Goal: Task Accomplishment & Management: Manage account settings

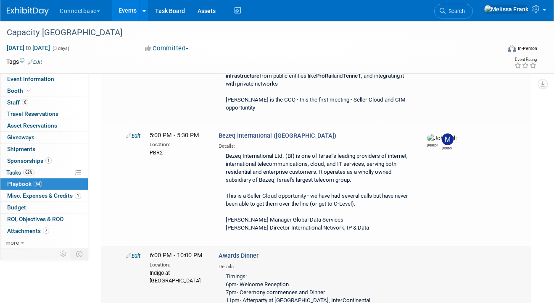
click at [134, 253] on link "Edit" at bounding box center [133, 256] width 14 height 6
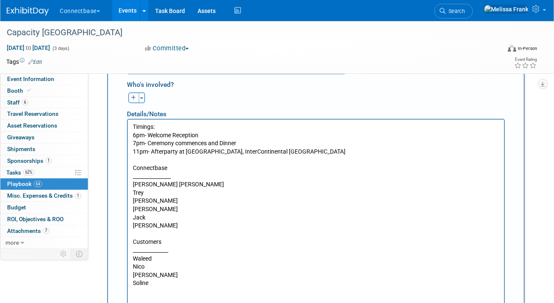
scroll to position [4671, 0]
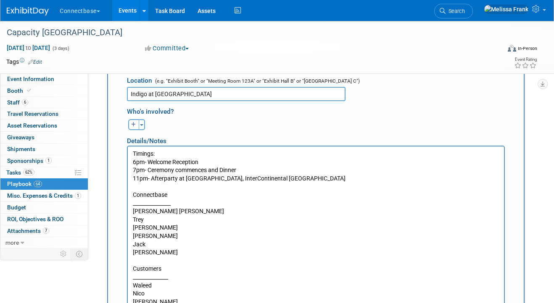
click at [161, 287] on p "Timings: 6pm- Welcome Reception 7pm- Ceremony commences and Dinner 11pm- Afterp…" at bounding box center [316, 232] width 366 height 165
drag, startPoint x: 161, startPoint y: 287, endPoint x: 132, endPoint y: 284, distance: 28.3
click at [132, 284] on body "Timings: 6pm- Welcome Reception 7pm- Ceremony commences and Dinner 11pm- Afterp…" at bounding box center [315, 232] width 367 height 165
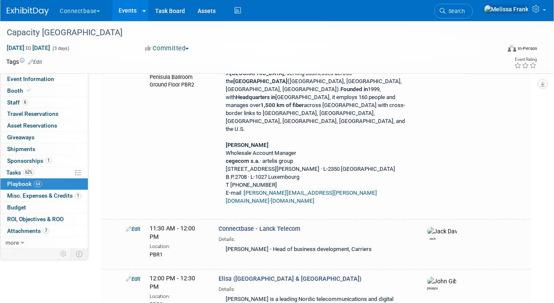
scroll to position [4310, 0]
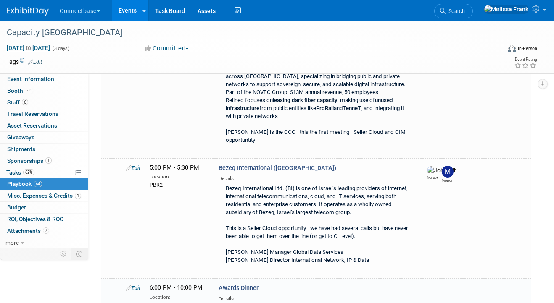
click at [134, 16] on link "Events" at bounding box center [127, 10] width 31 height 21
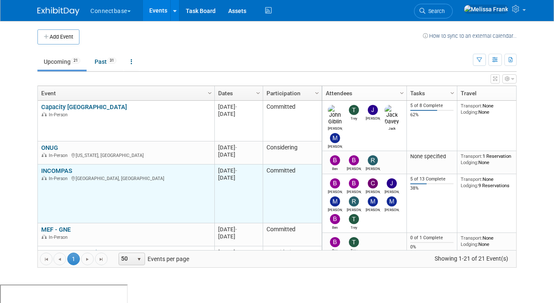
click at [60, 172] on link "INCOMPAS" at bounding box center [56, 171] width 31 height 8
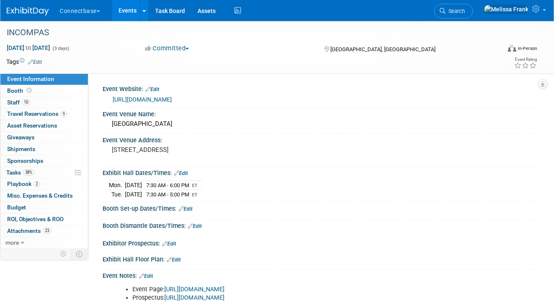
click at [125, 14] on link "Events" at bounding box center [127, 10] width 31 height 21
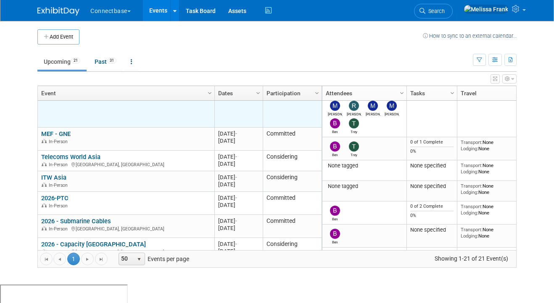
scroll to position [105, 0]
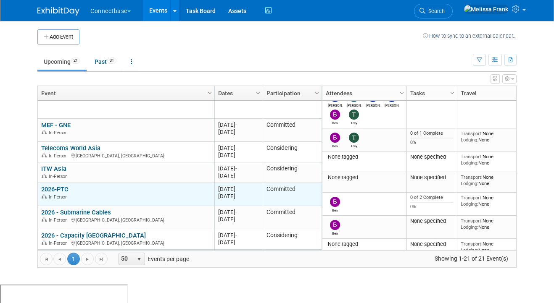
click at [63, 188] on link "2026-PTC" at bounding box center [54, 190] width 27 height 8
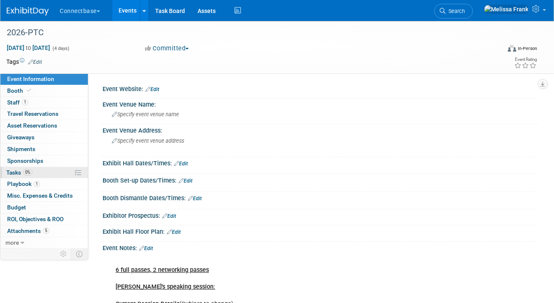
click at [33, 170] on link "0% Tasks 0%" at bounding box center [43, 172] width 87 height 11
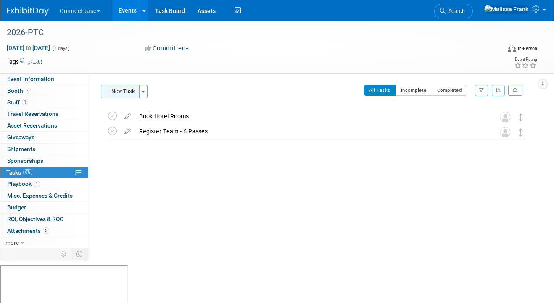
click at [129, 88] on button "New Task" at bounding box center [120, 91] width 39 height 13
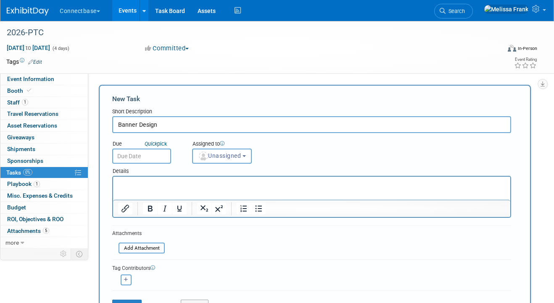
click at [119, 126] on input "Banner Design" at bounding box center [311, 124] width 399 height 17
type input "Cabana Banner Design"
click at [136, 157] on input "text" at bounding box center [141, 156] width 59 height 15
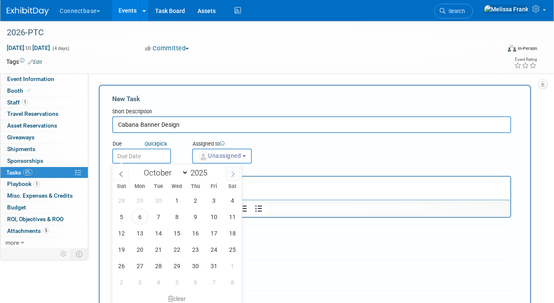
click at [234, 173] on icon at bounding box center [233, 174] width 6 height 6
select select "10"
click at [215, 234] on span "14" at bounding box center [213, 233] width 16 height 16
type input "Nov 14, 2025"
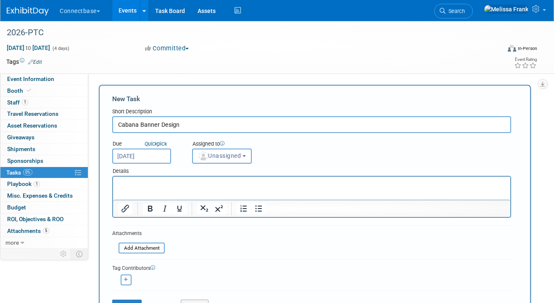
click at [176, 187] on p "Rich Text Area. Press ALT-0 for help." at bounding box center [311, 184] width 387 height 8
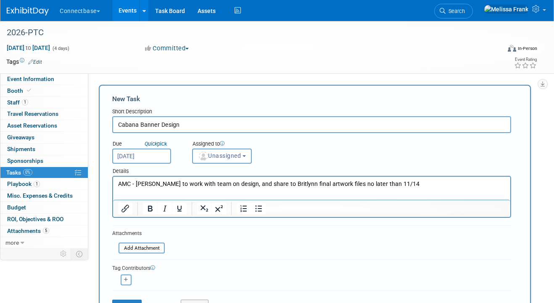
click at [137, 182] on p "AMC - kelly to work with team on design, and share to Britlynn final artwork fi…" at bounding box center [311, 184] width 387 height 8
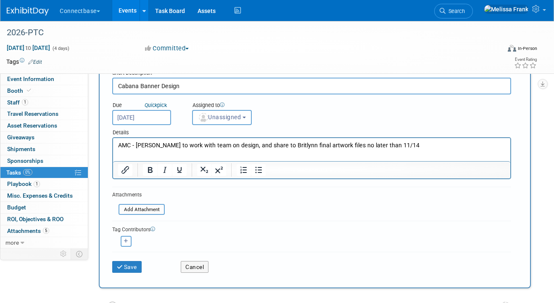
scroll to position [83, 0]
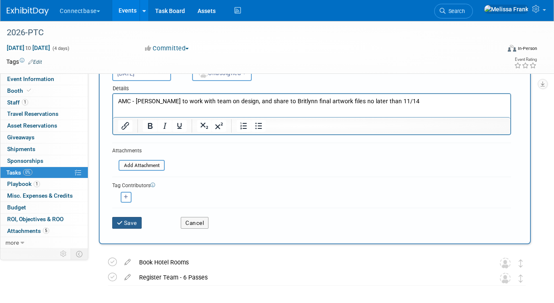
click at [131, 226] on button "Save" at bounding box center [126, 223] width 29 height 12
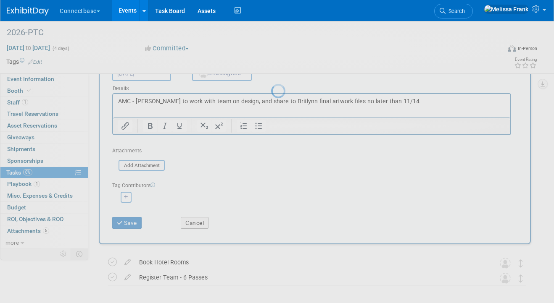
scroll to position [0, 0]
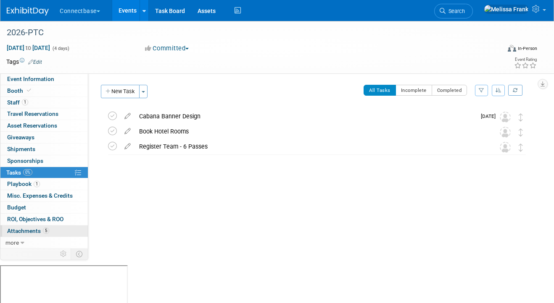
click at [52, 229] on link "5 Attachments 5" at bounding box center [43, 231] width 87 height 11
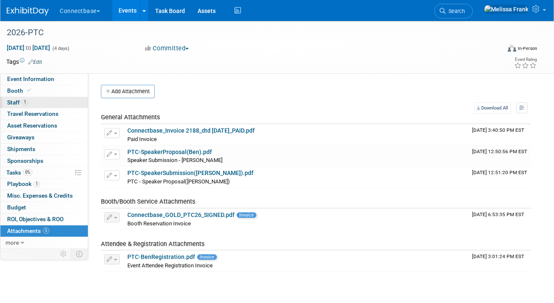
click at [28, 104] on span "1" at bounding box center [25, 102] width 6 height 6
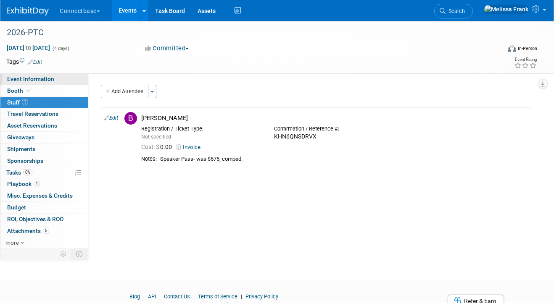
click at [57, 79] on link "Event Information" at bounding box center [43, 79] width 87 height 11
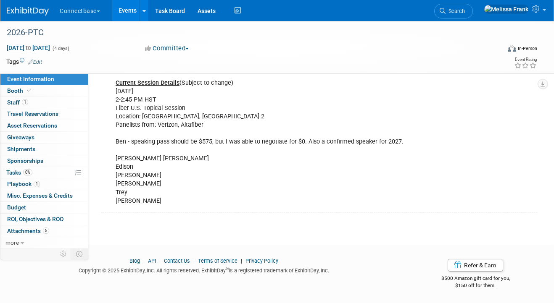
scroll to position [221, 0]
click at [50, 45] on span "Jan 19, 2026 to Jan 22, 2026" at bounding box center [28, 48] width 44 height 8
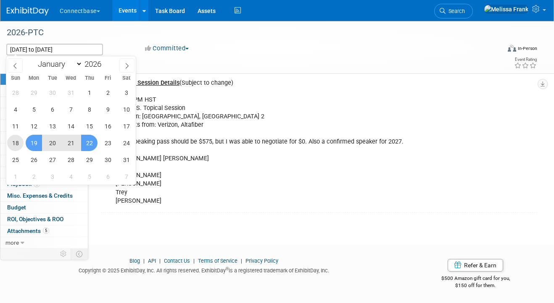
click at [16, 146] on span "18" at bounding box center [15, 143] width 16 height 16
type input "Jan 18, 2026"
click at [67, 146] on span "21" at bounding box center [71, 143] width 16 height 16
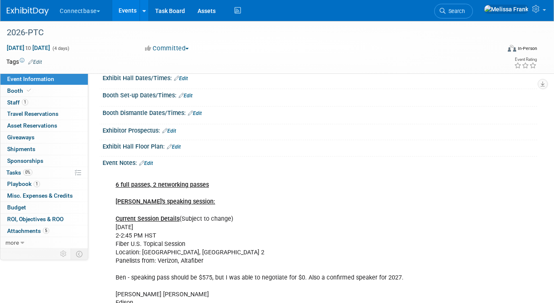
scroll to position [79, 0]
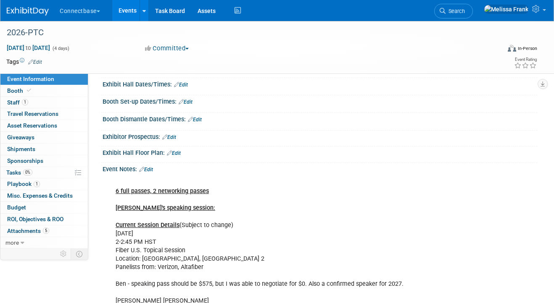
click at [130, 8] on link "Events" at bounding box center [127, 10] width 31 height 21
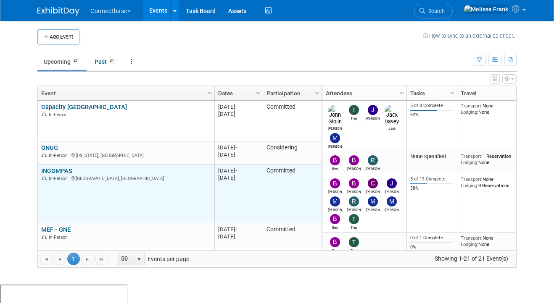
click at [62, 172] on link "INCOMPAS" at bounding box center [56, 171] width 31 height 8
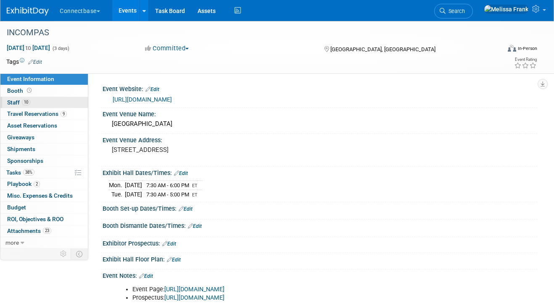
click at [31, 99] on link "10 Staff 10" at bounding box center [43, 102] width 87 height 11
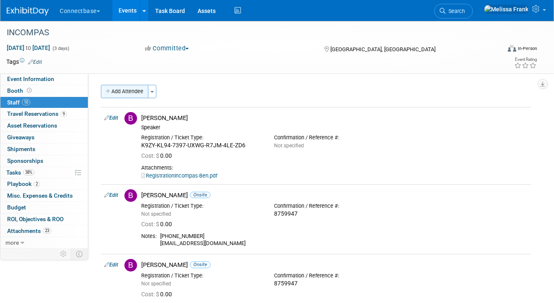
click at [129, 94] on button "Add Attendee" at bounding box center [124, 91] width 47 height 13
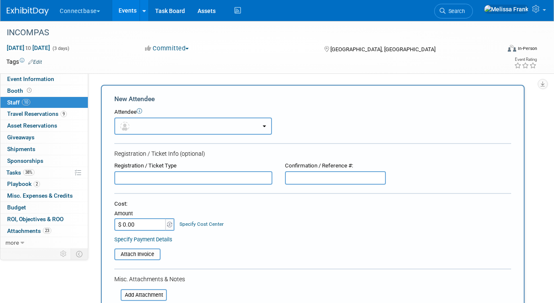
click at [178, 121] on button "button" at bounding box center [193, 126] width 158 height 17
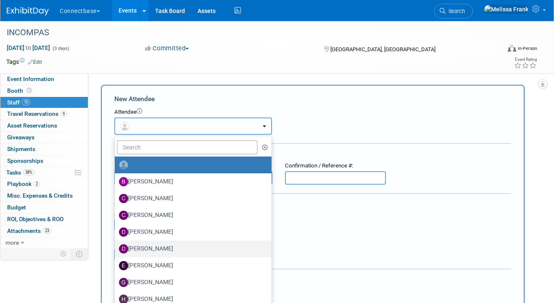
scroll to position [175, 0]
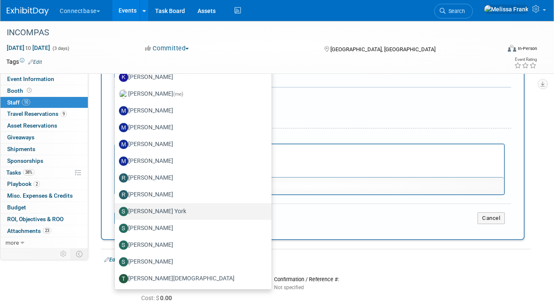
click at [157, 215] on label "[PERSON_NAME] York" at bounding box center [191, 211] width 144 height 13
click at [116, 213] on input "[PERSON_NAME] York" at bounding box center [113, 210] width 5 height 5
select select "03e63703-6788-4f5b-9812-8c6e63278028"
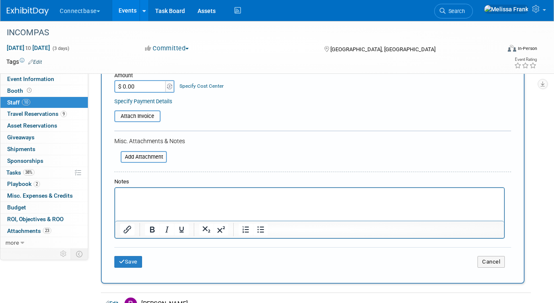
scroll to position [105, 0]
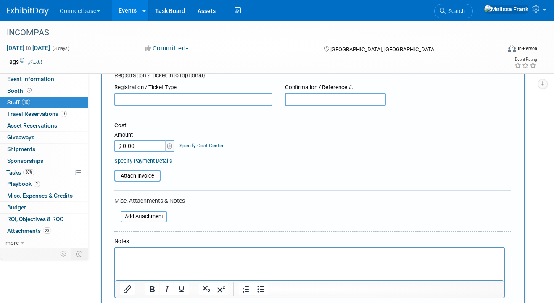
click at [149, 150] on input "$ 0.00" at bounding box center [140, 146] width 53 height 13
type input "$ 550.00"
click at [133, 173] on input "file" at bounding box center [110, 176] width 100 height 10
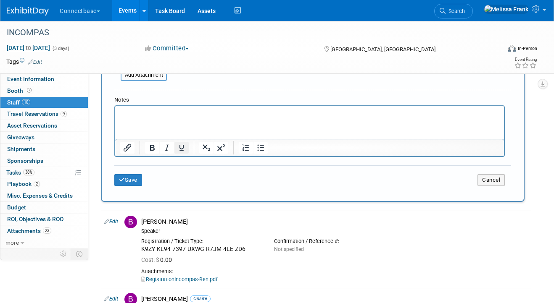
scroll to position [281, 0]
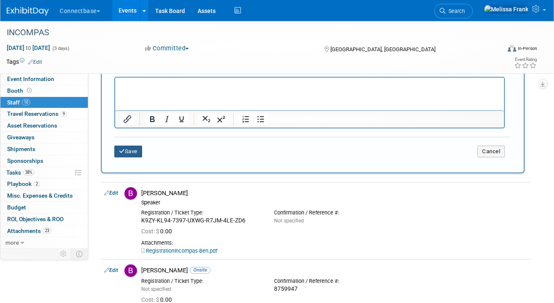
click at [121, 150] on icon "submit" at bounding box center [122, 151] width 6 height 5
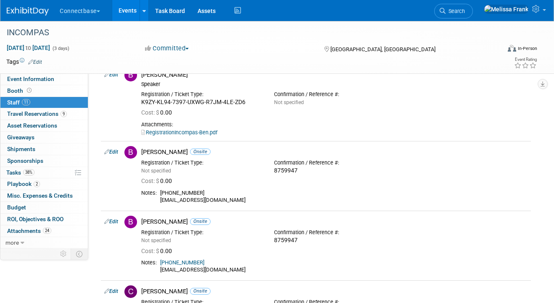
scroll to position [0, 0]
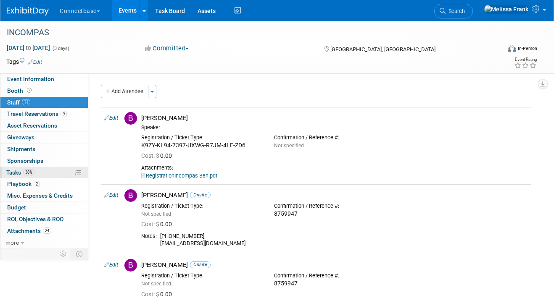
click at [32, 170] on span "38%" at bounding box center [28, 172] width 11 height 6
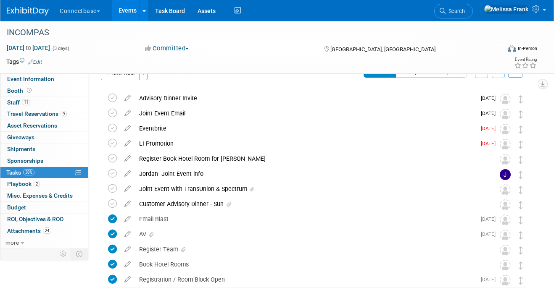
scroll to position [21, 0]
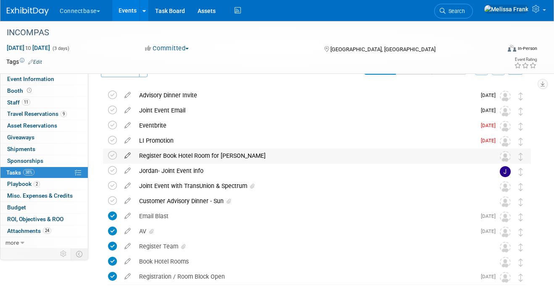
click at [127, 155] on icon at bounding box center [127, 154] width 15 height 11
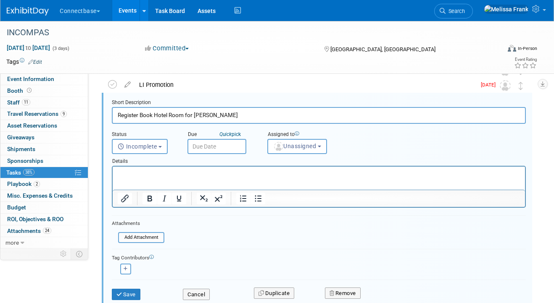
scroll to position [128, 0]
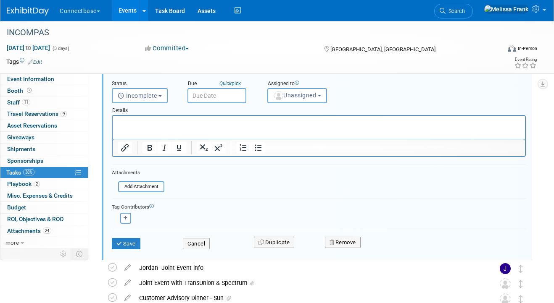
click at [150, 124] on p "Rich Text Area. Press ALT-0 for help." at bounding box center [319, 123] width 403 height 8
click at [134, 245] on button "Save" at bounding box center [126, 244] width 29 height 12
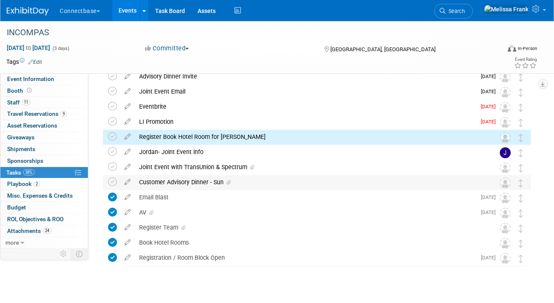
scroll to position [25, 0]
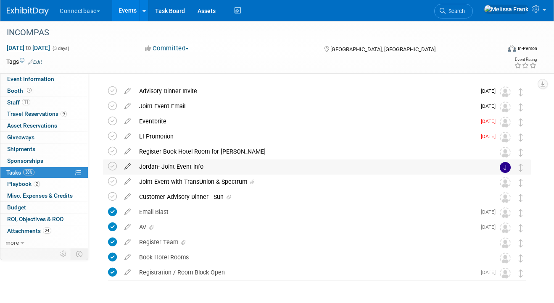
click at [128, 165] on icon at bounding box center [127, 165] width 15 height 11
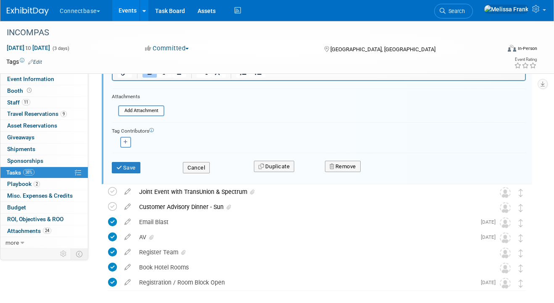
scroll to position [368, 0]
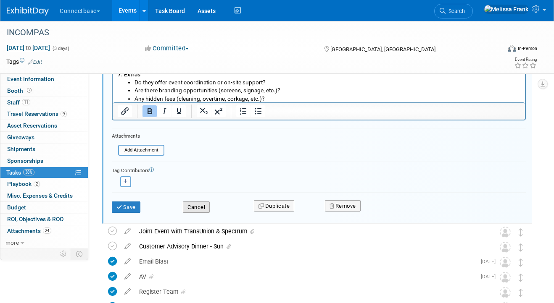
click at [199, 207] on button "Cancel" at bounding box center [196, 208] width 27 height 12
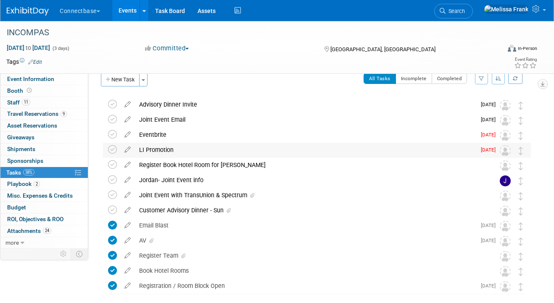
scroll to position [8, 0]
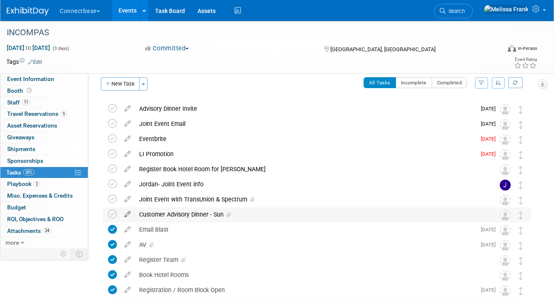
click at [128, 213] on icon at bounding box center [127, 213] width 15 height 11
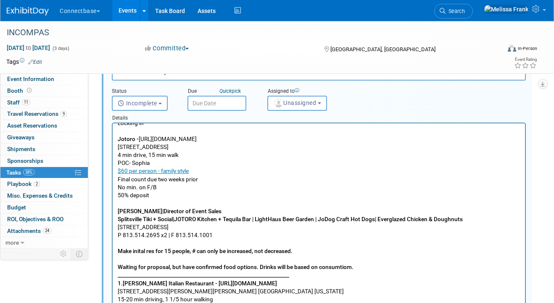
scroll to position [0, 0]
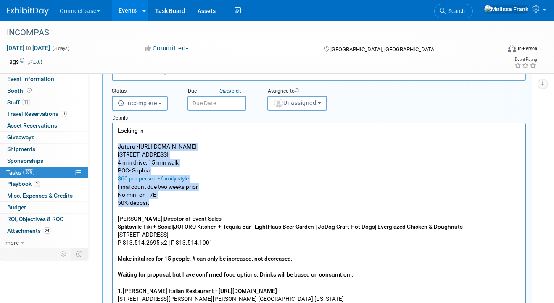
drag, startPoint x: 158, startPoint y: 200, endPoint x: 105, endPoint y: 146, distance: 75.2
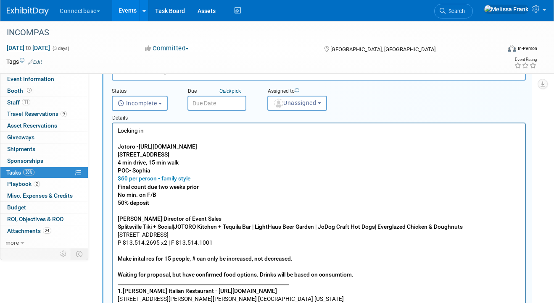
drag, startPoint x: 117, startPoint y: 220, endPoint x: 144, endPoint y: 226, distance: 27.2
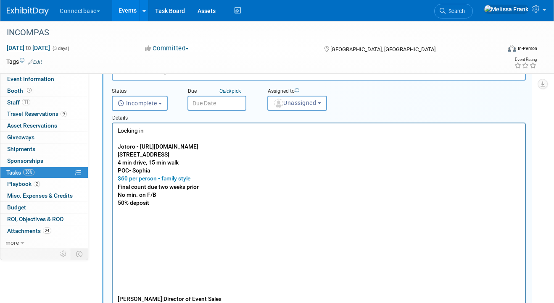
click at [136, 271] on p "Rich Text Area. Press ALT-0 for help." at bounding box center [319, 267] width 403 height 8
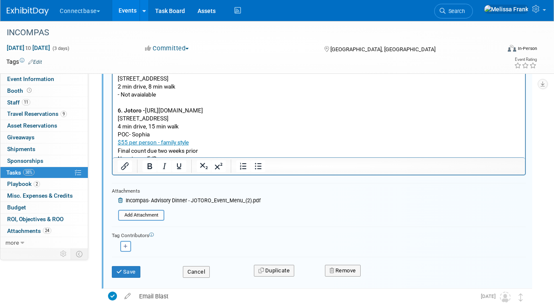
scroll to position [353, 0]
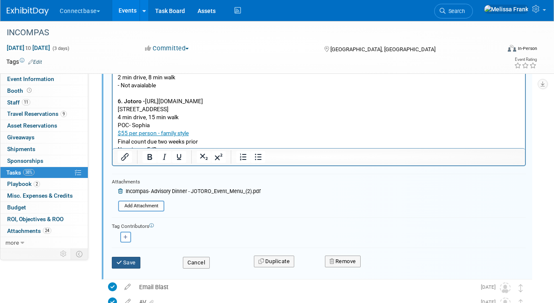
click at [128, 267] on button "Save" at bounding box center [126, 263] width 29 height 12
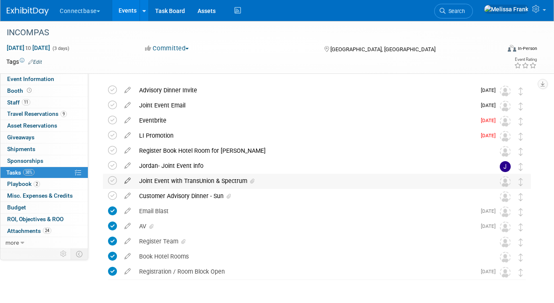
scroll to position [28, 0]
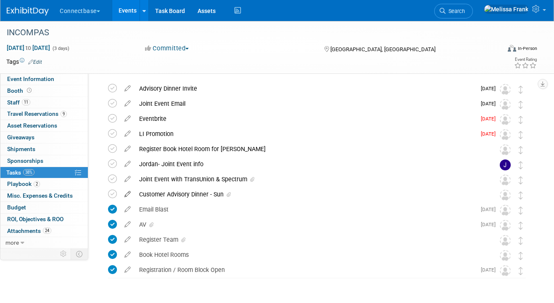
click at [125, 196] on icon at bounding box center [127, 192] width 15 height 11
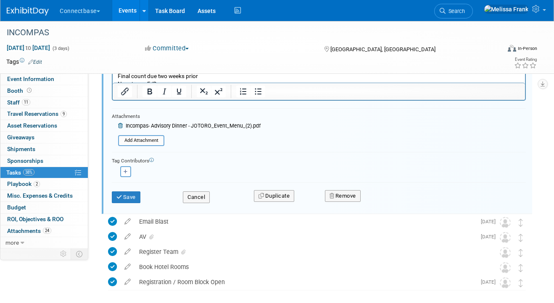
scroll to position [424, 0]
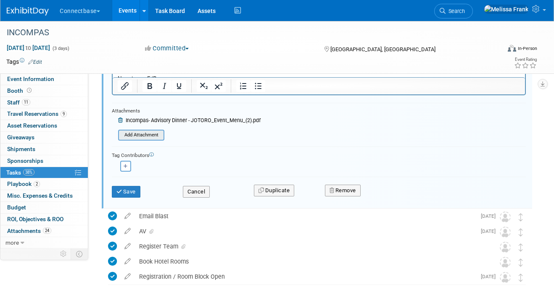
click at [152, 134] on input "file" at bounding box center [121, 135] width 86 height 9
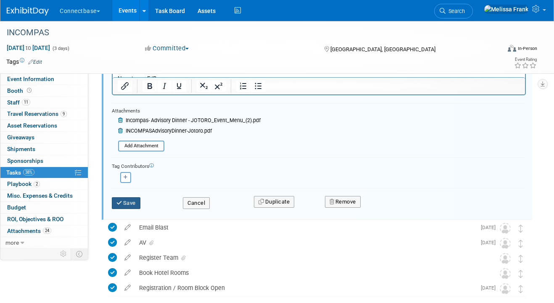
click at [134, 203] on button "Save" at bounding box center [126, 203] width 29 height 12
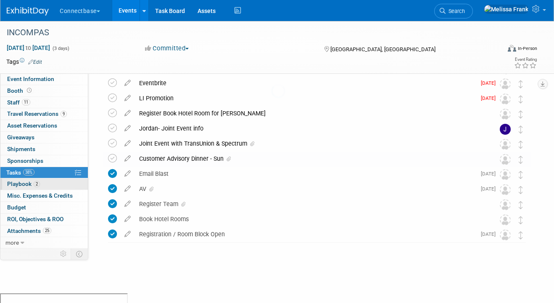
scroll to position [54, 0]
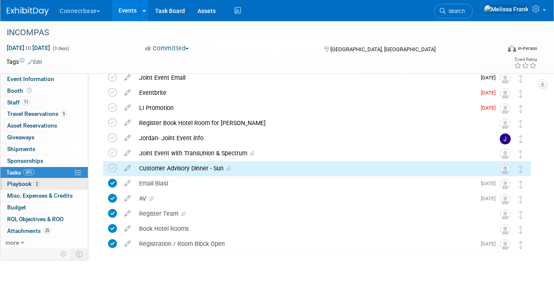
click at [32, 187] on span "Playbook 2" at bounding box center [23, 184] width 33 height 7
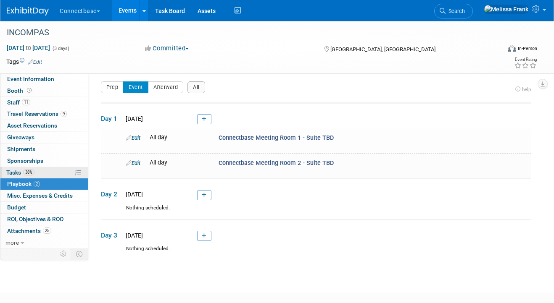
scroll to position [0, 0]
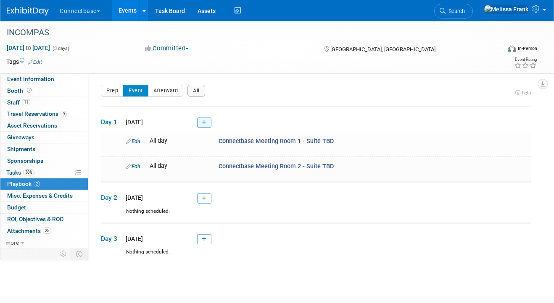
click at [206, 124] on icon at bounding box center [204, 122] width 5 height 5
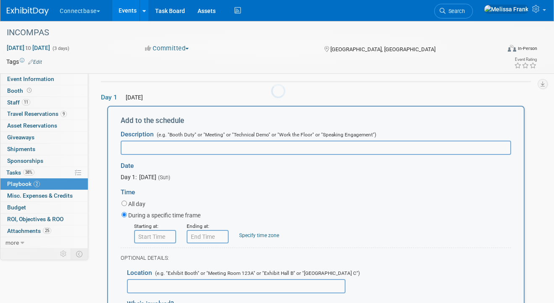
scroll to position [28, 0]
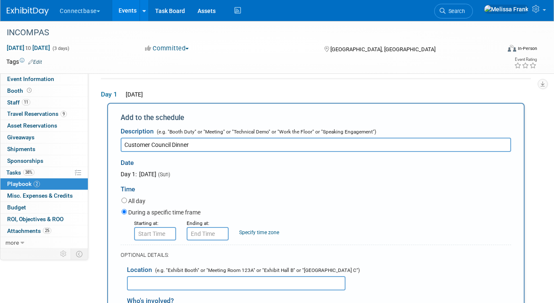
type input "Customer Council Dinner"
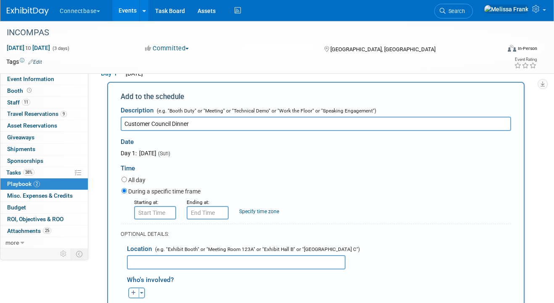
scroll to position [68, 0]
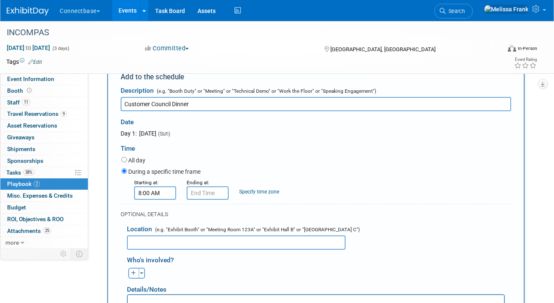
click at [156, 196] on input "8:00 AM" at bounding box center [155, 193] width 42 height 13
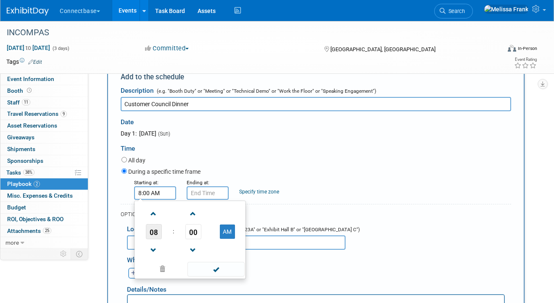
click at [156, 234] on span "08" at bounding box center [154, 231] width 16 height 15
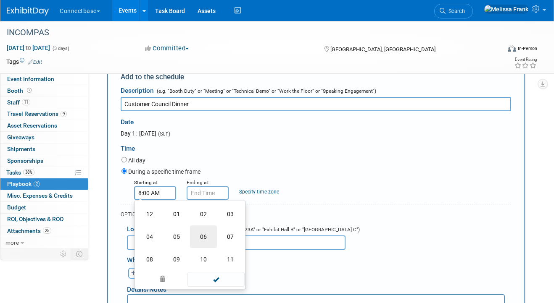
click at [200, 236] on td "06" at bounding box center [203, 237] width 27 height 23
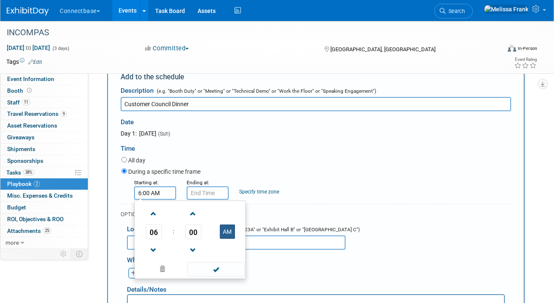
click at [220, 234] on button "AM" at bounding box center [227, 232] width 15 height 14
type input "6:00 PM"
click at [289, 164] on div "All day" at bounding box center [316, 160] width 390 height 11
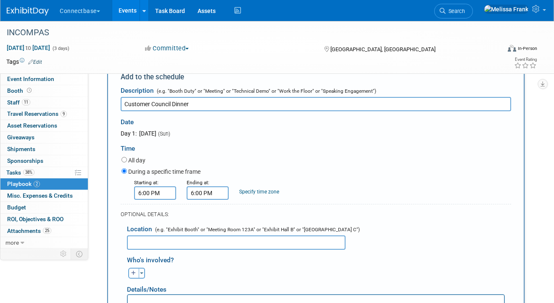
click at [208, 189] on input "6:00 PM" at bounding box center [208, 193] width 42 height 13
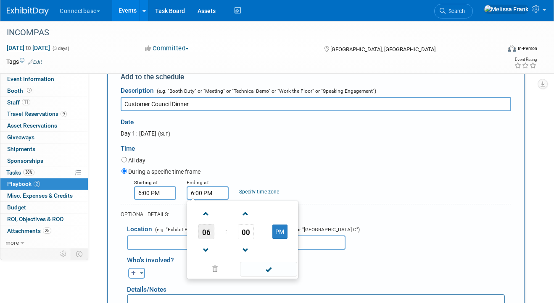
click at [208, 229] on span "06" at bounding box center [206, 231] width 16 height 15
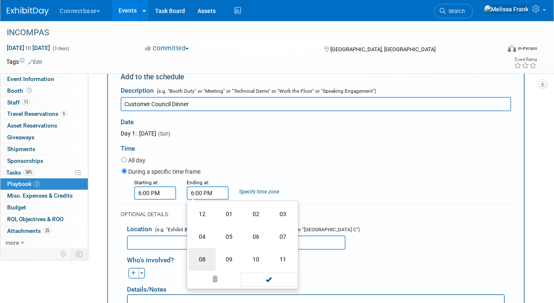
click at [208, 258] on td "08" at bounding box center [202, 259] width 27 height 23
type input "8:00 PM"
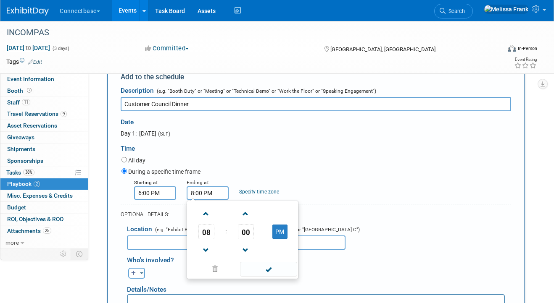
click at [291, 157] on div "All day" at bounding box center [316, 160] width 390 height 11
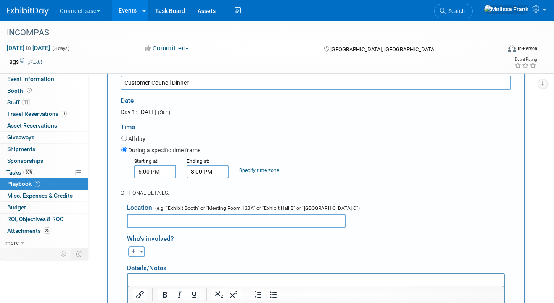
scroll to position [116, 0]
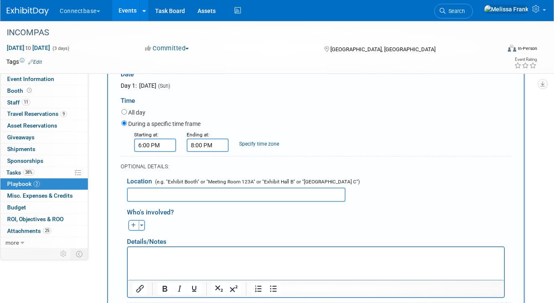
click at [163, 192] on input "text" at bounding box center [236, 195] width 218 height 14
type input "Jotoro"
click at [166, 257] on p "Rich Text Area. Press ALT-0 for help." at bounding box center [316, 254] width 366 height 8
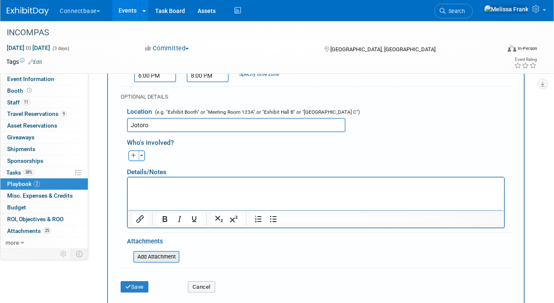
scroll to position [205, 0]
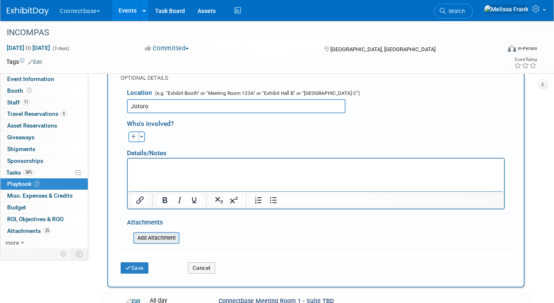
click at [155, 238] on input "file" at bounding box center [129, 238] width 100 height 10
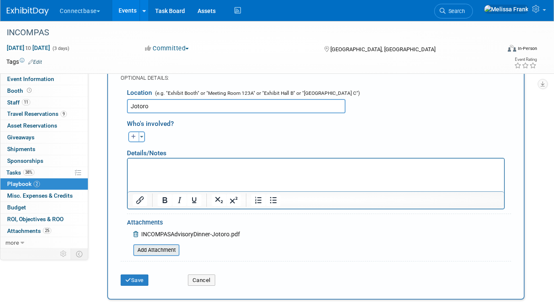
click at [154, 250] on input "file" at bounding box center [129, 250] width 100 height 10
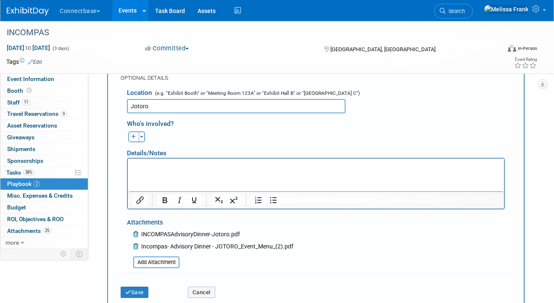
click at [159, 170] on html at bounding box center [316, 164] width 376 height 12
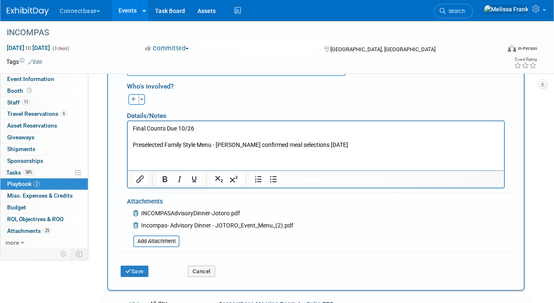
scroll to position [260, 0]
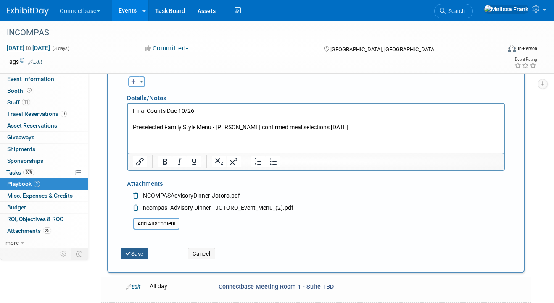
click at [136, 255] on button "Save" at bounding box center [135, 254] width 28 height 12
